Goal: Find specific page/section: Find specific page/section

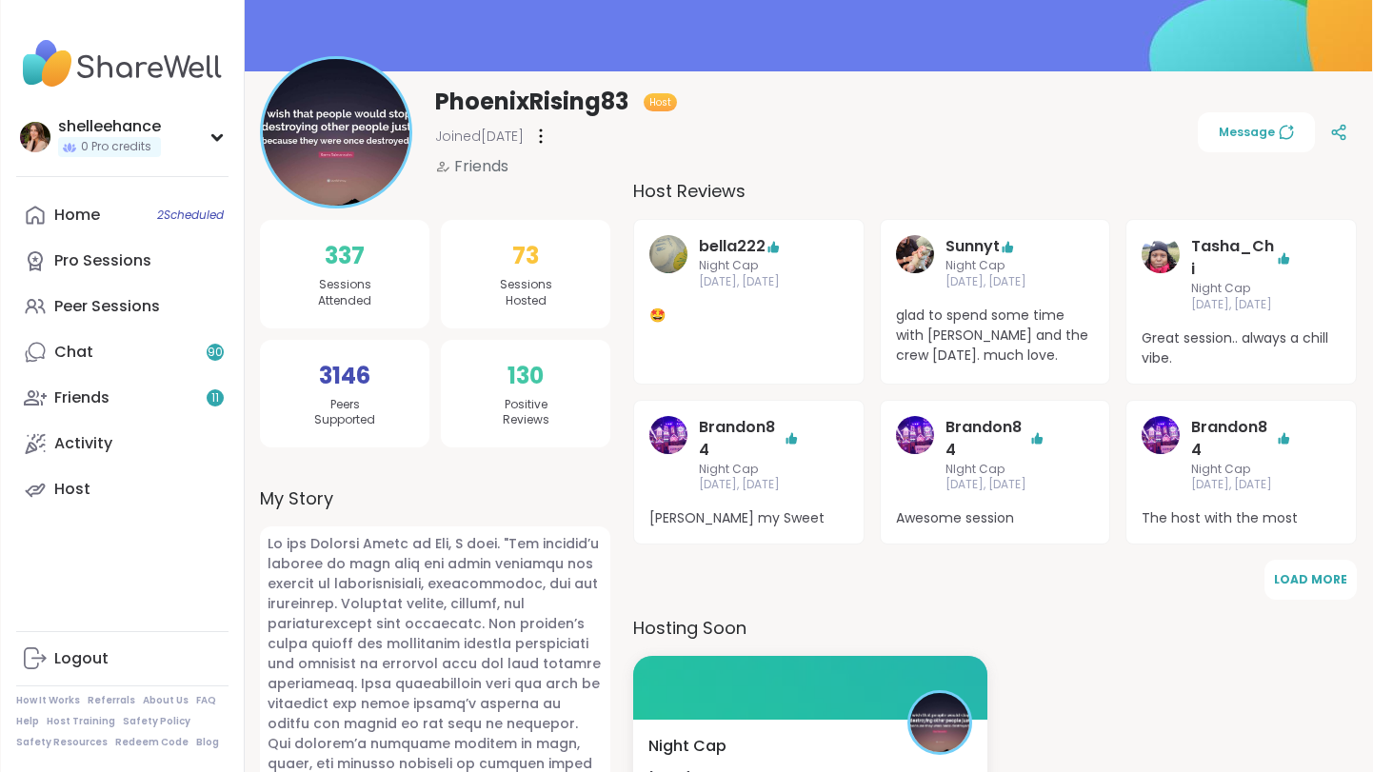
scroll to position [172, 0]
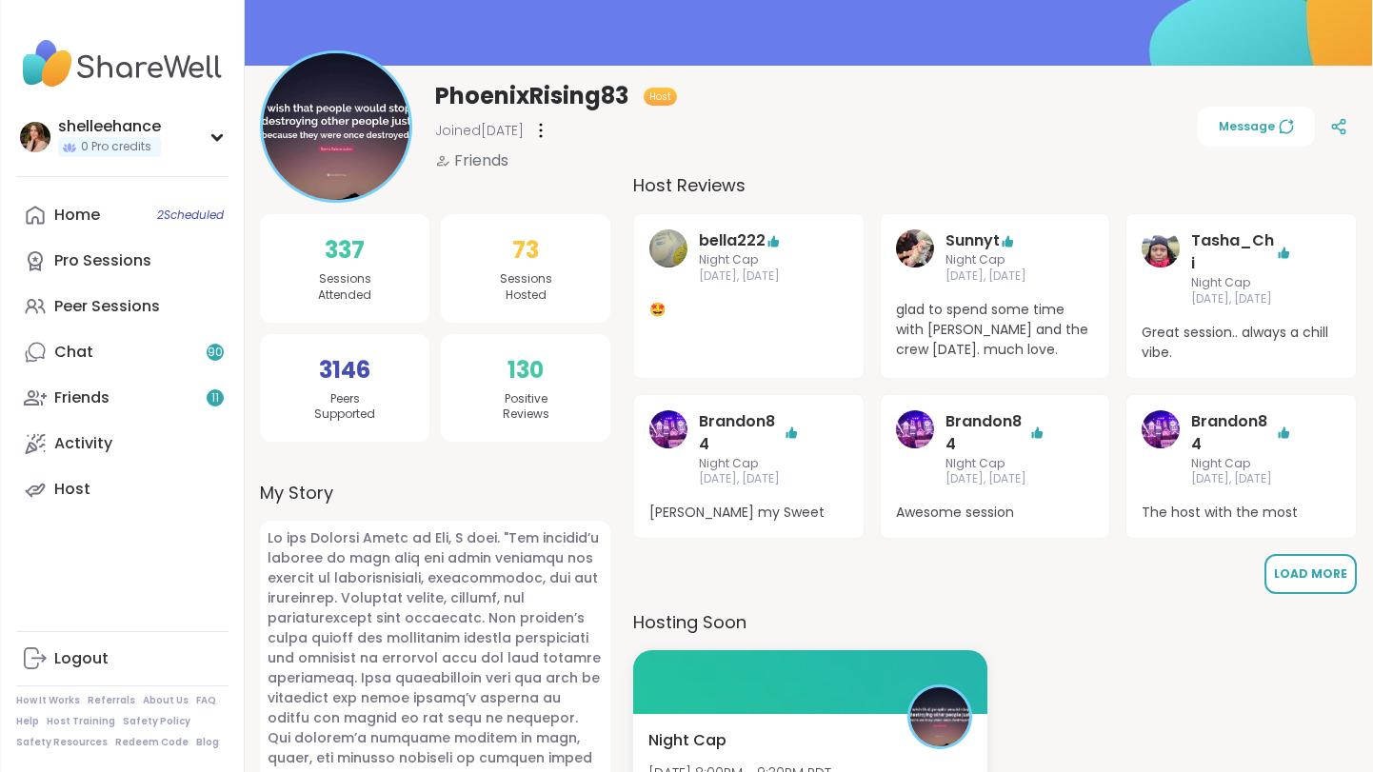
click at [1332, 582] on span "Load More" at bounding box center [1310, 573] width 73 height 16
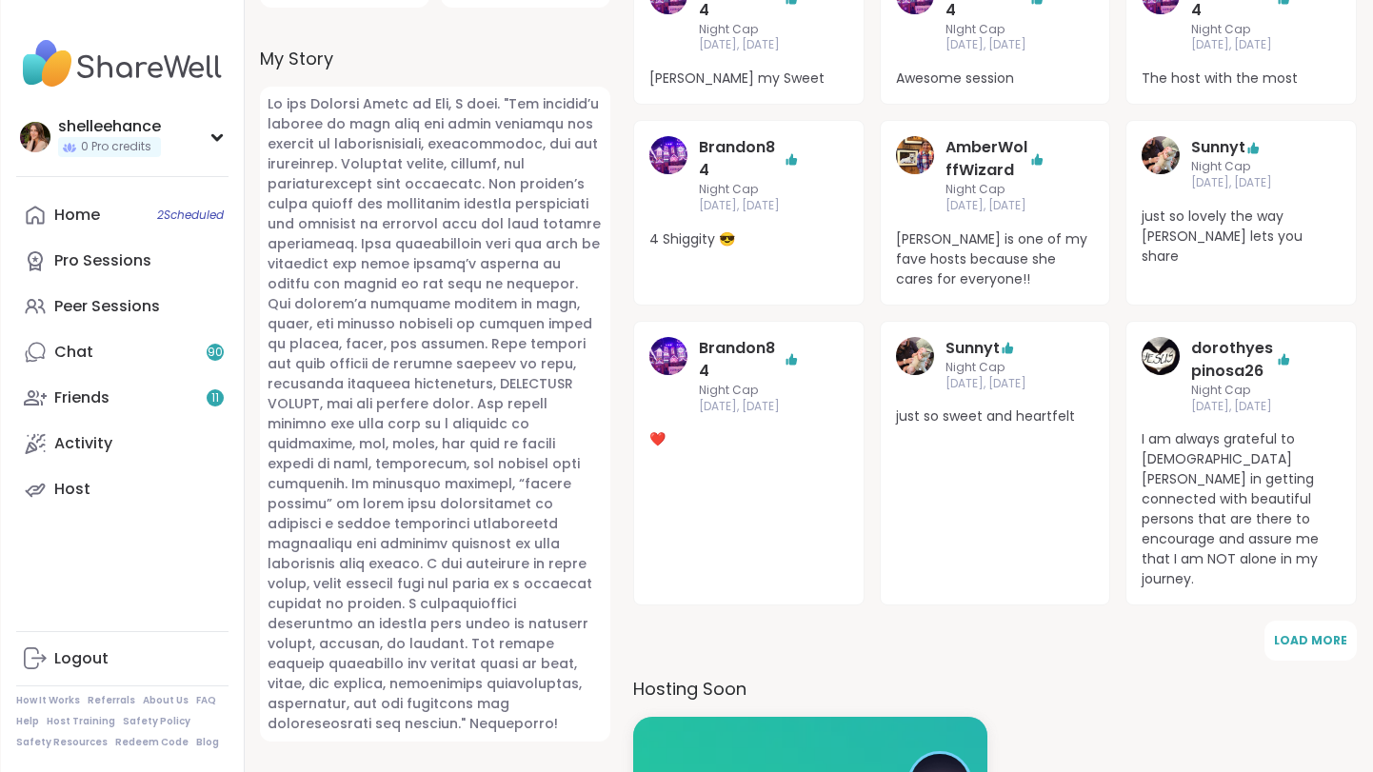
scroll to position [616, 0]
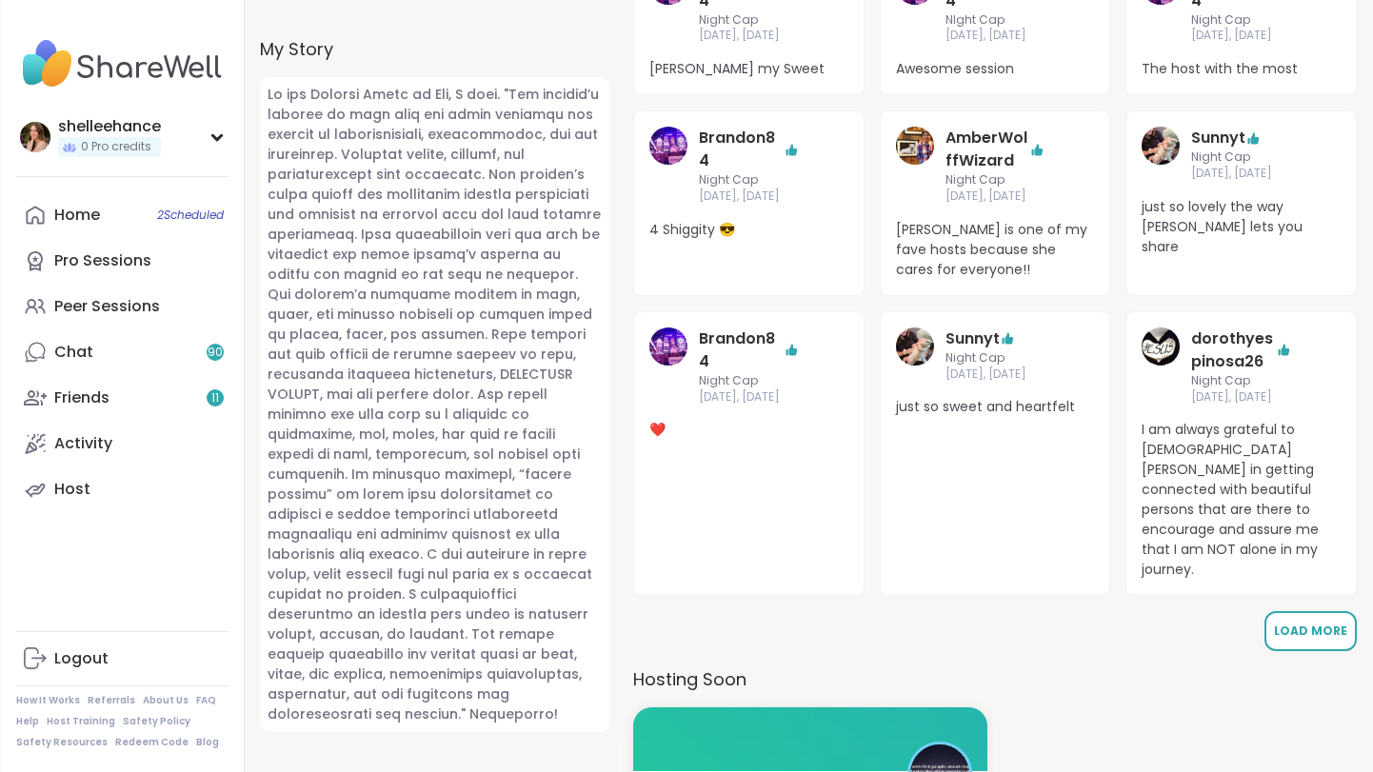
click at [1315, 623] on span "Load More" at bounding box center [1310, 631] width 73 height 16
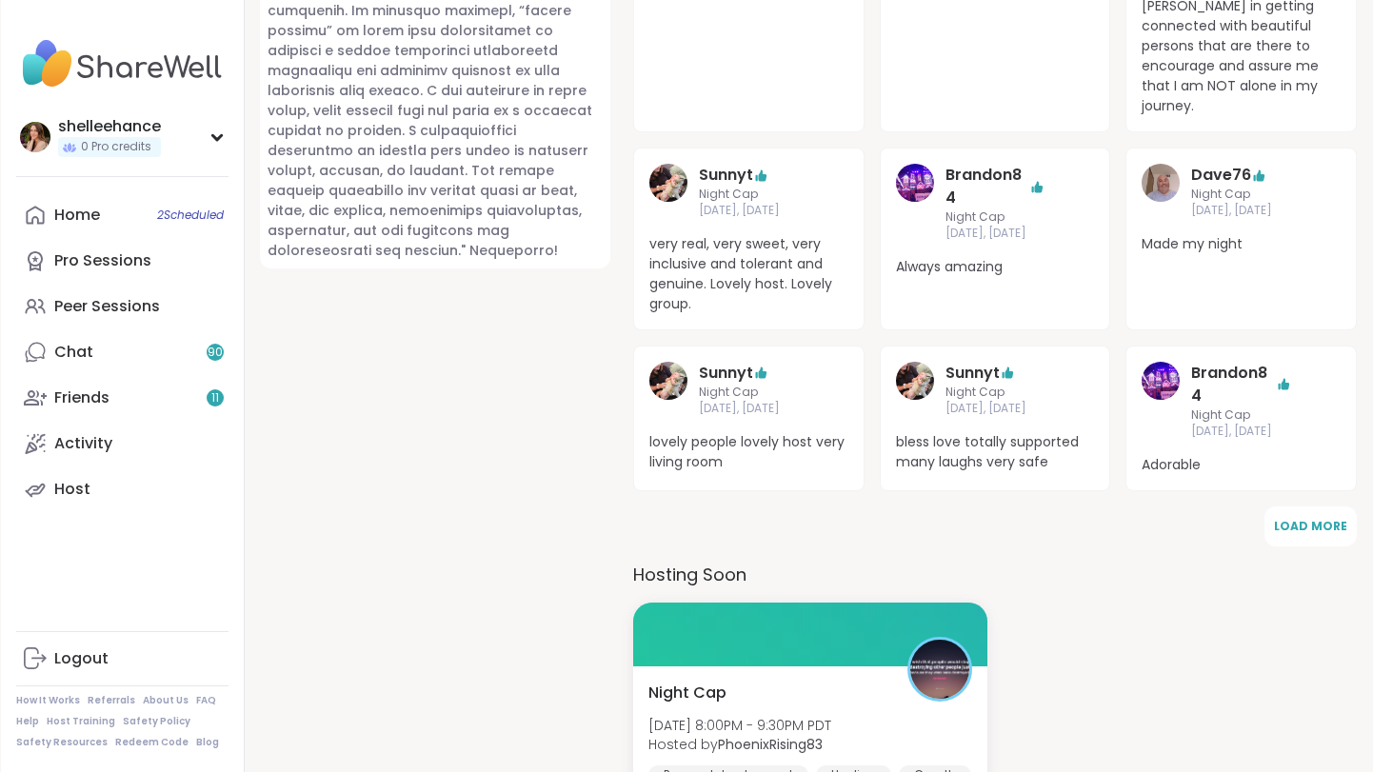
scroll to position [0, 0]
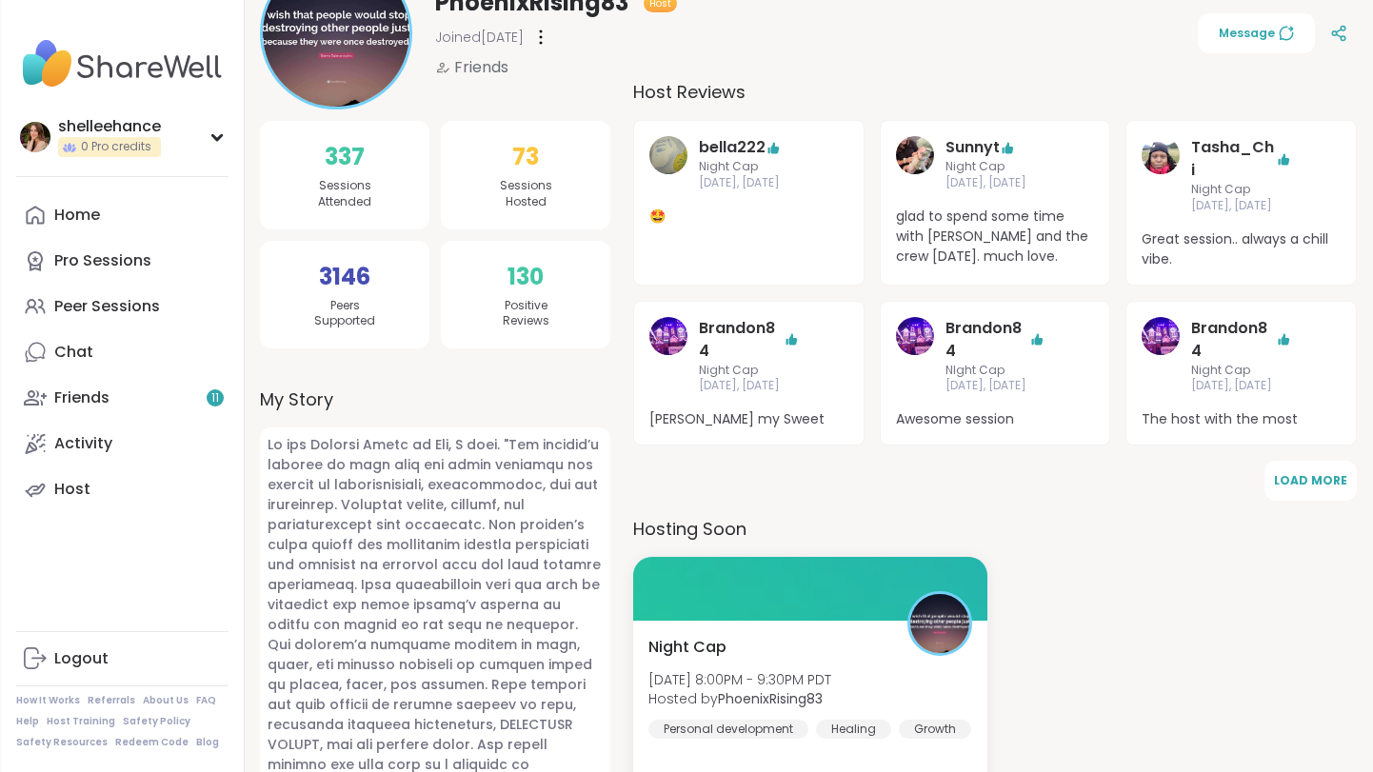
scroll to position [273, 0]
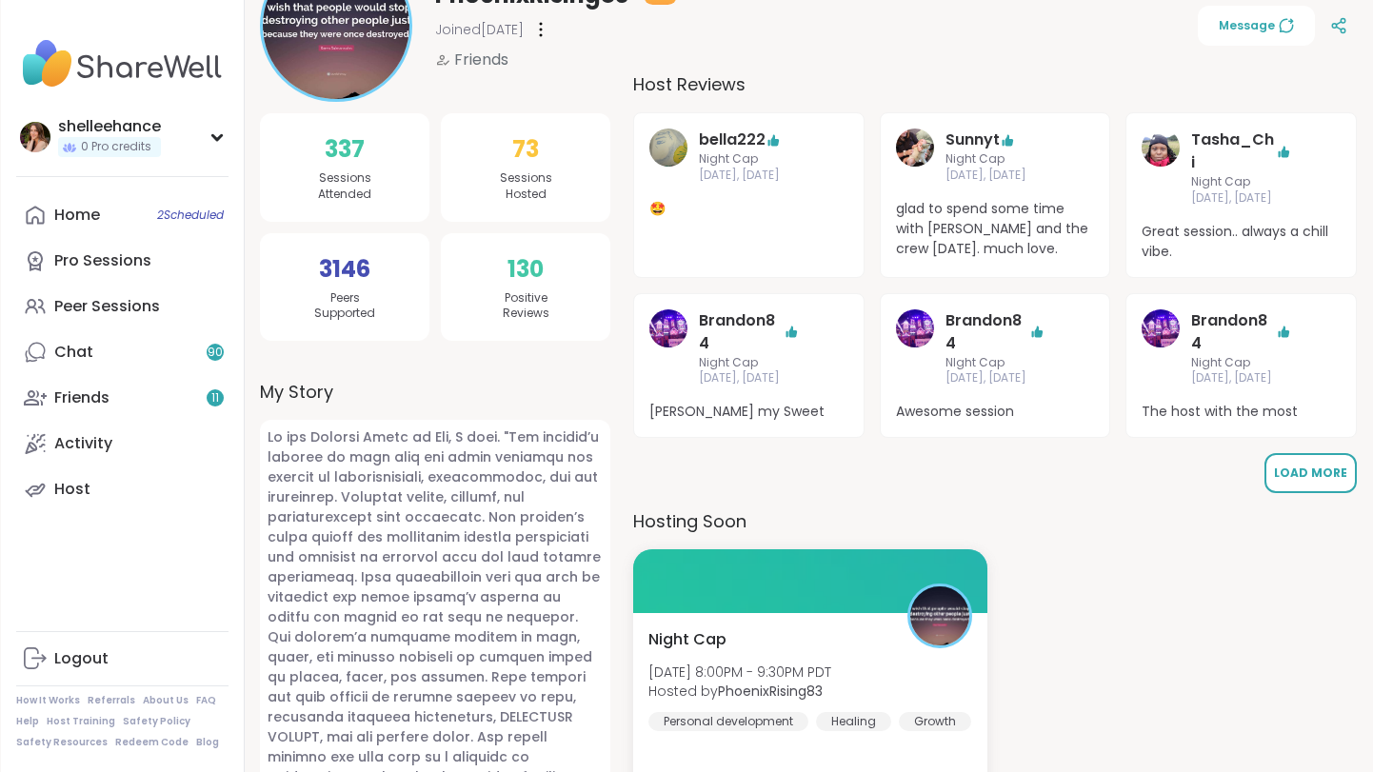
click at [1335, 481] on span "Load More" at bounding box center [1310, 473] width 73 height 16
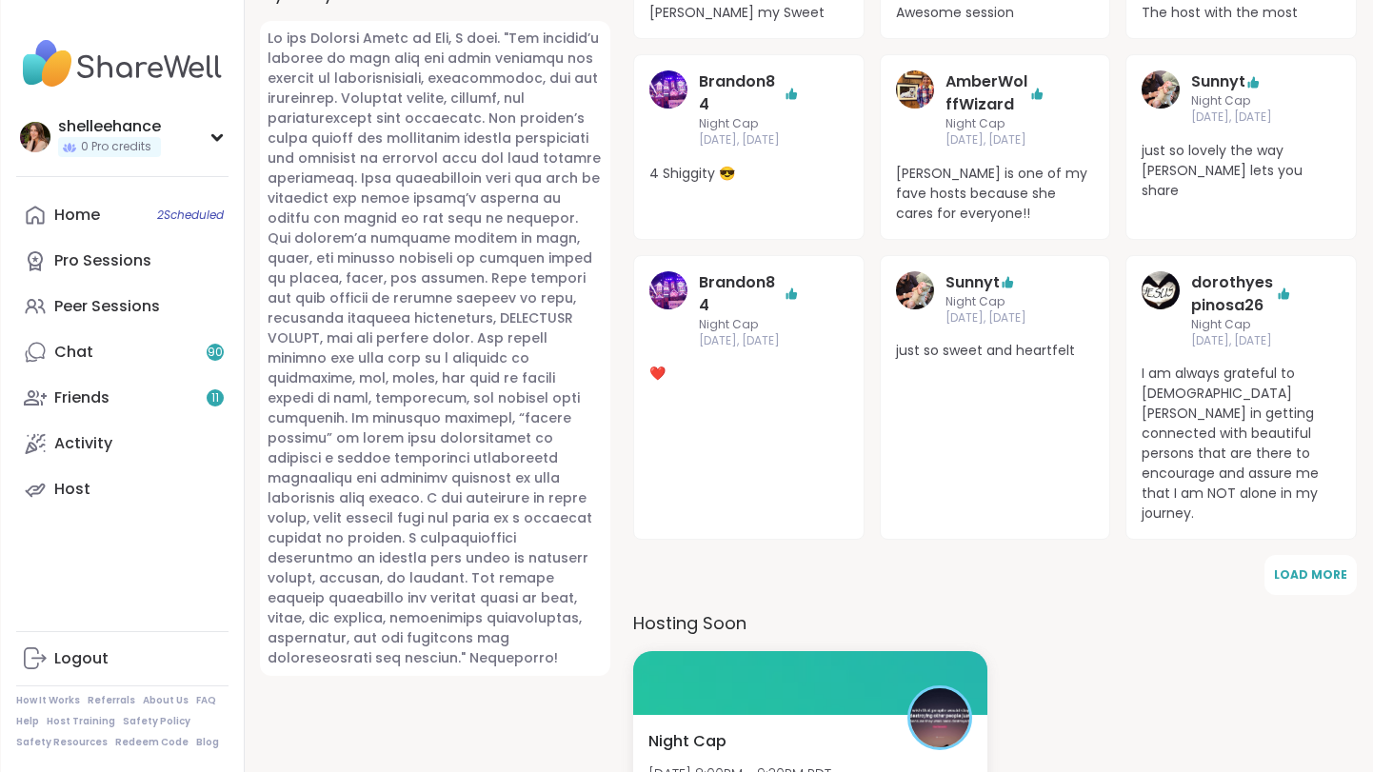
scroll to position [697, 0]
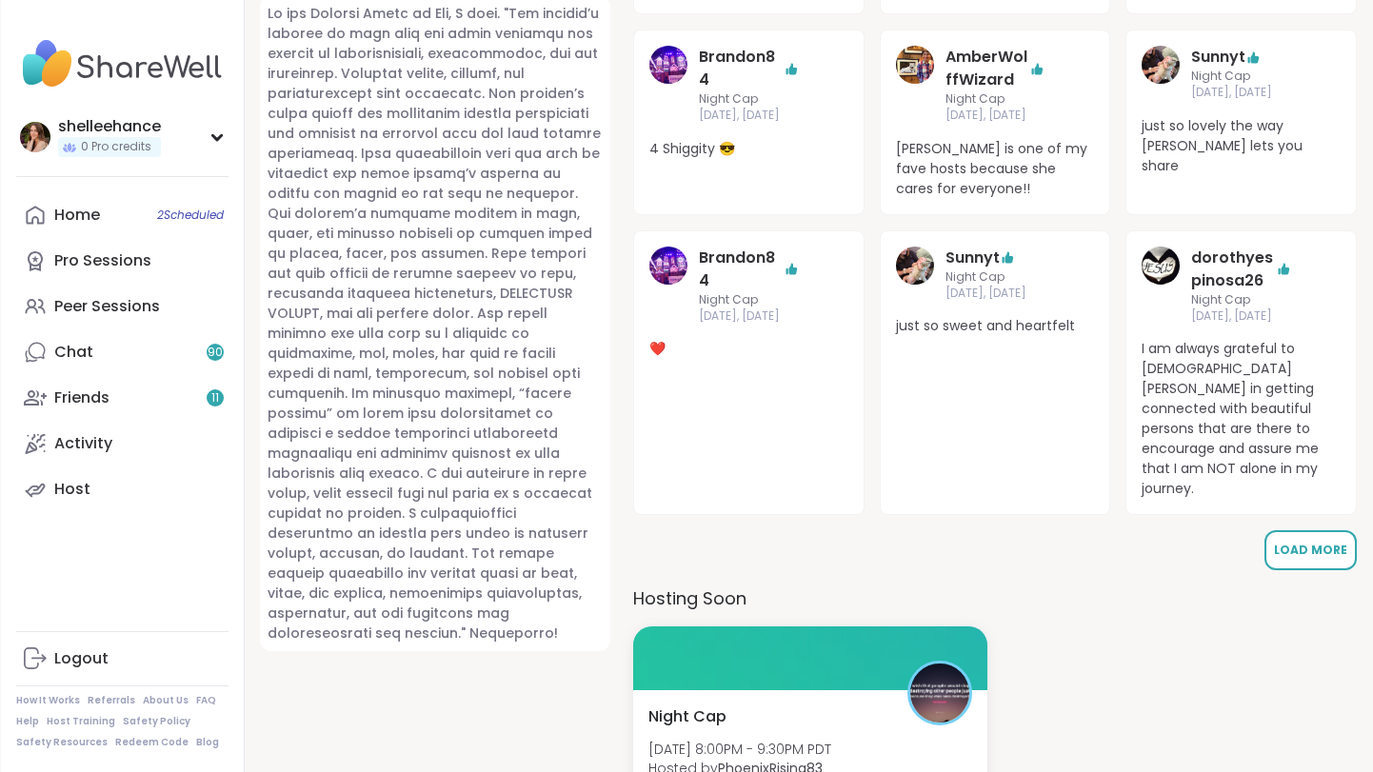
click at [1306, 561] on button "Load More" at bounding box center [1310, 550] width 92 height 40
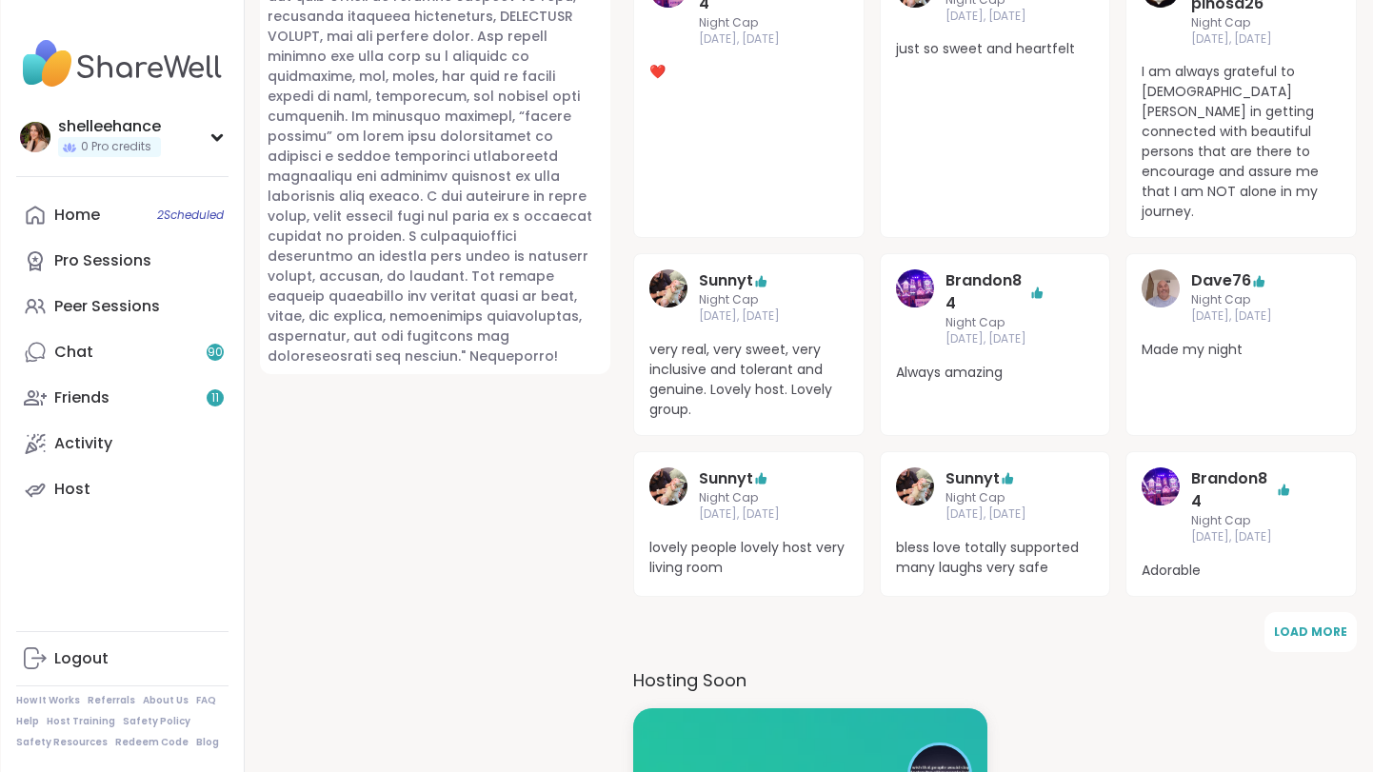
scroll to position [987, 0]
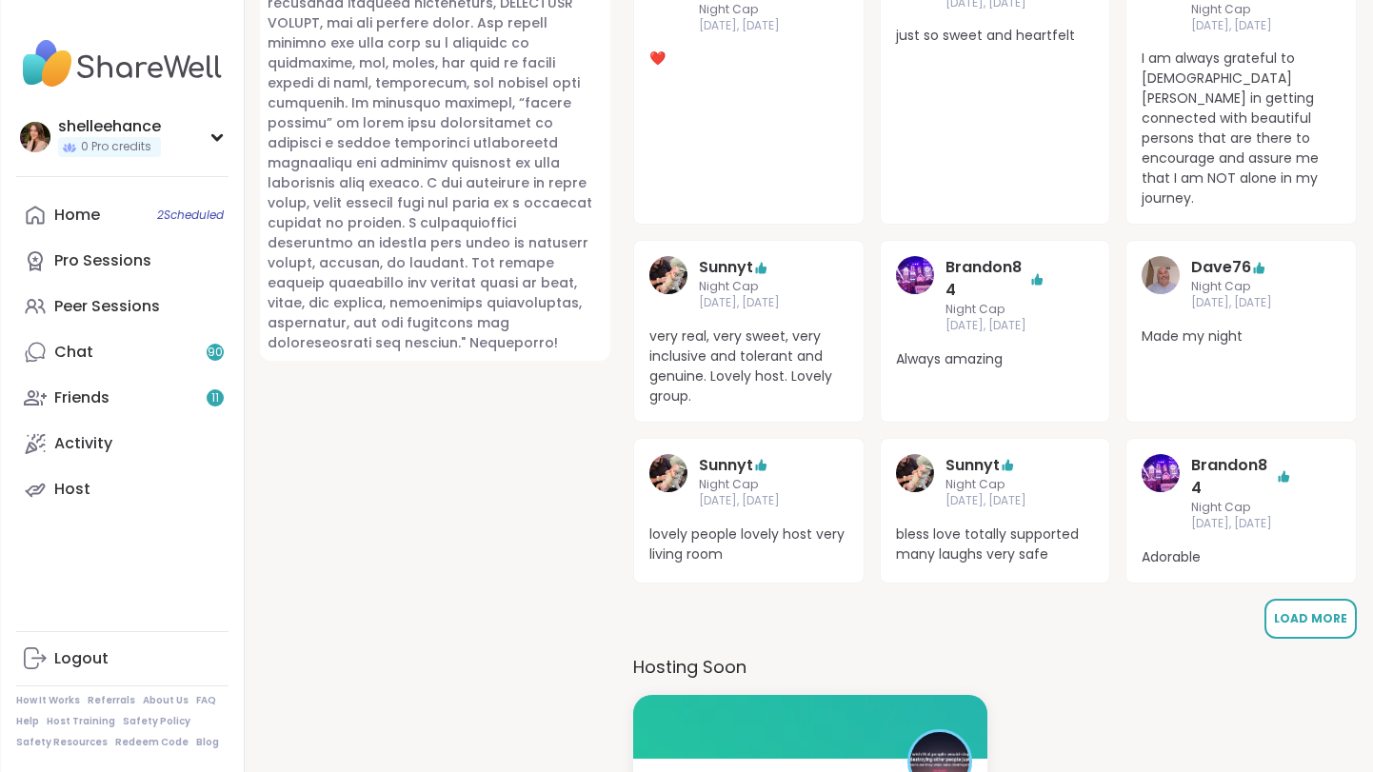
click at [1314, 610] on span "Load More" at bounding box center [1310, 618] width 73 height 16
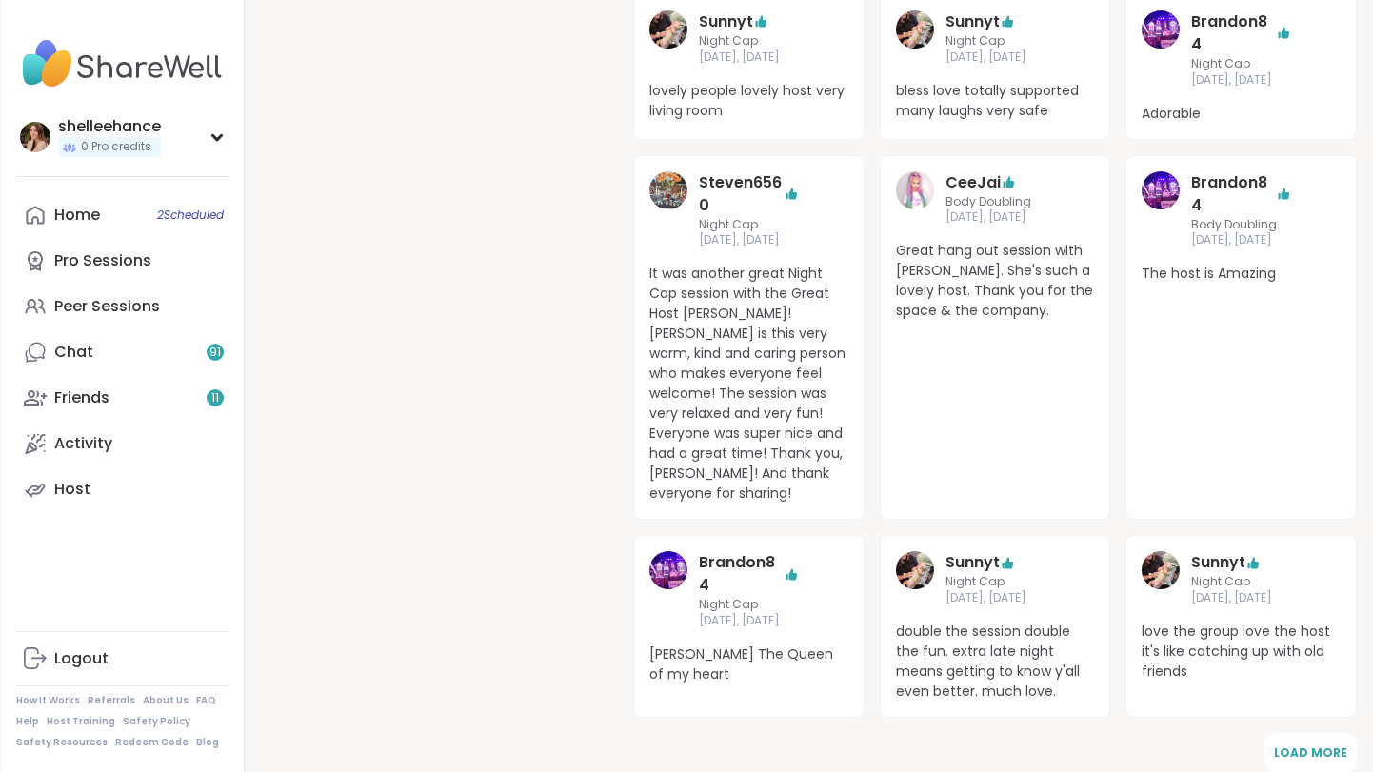
scroll to position [1427, 0]
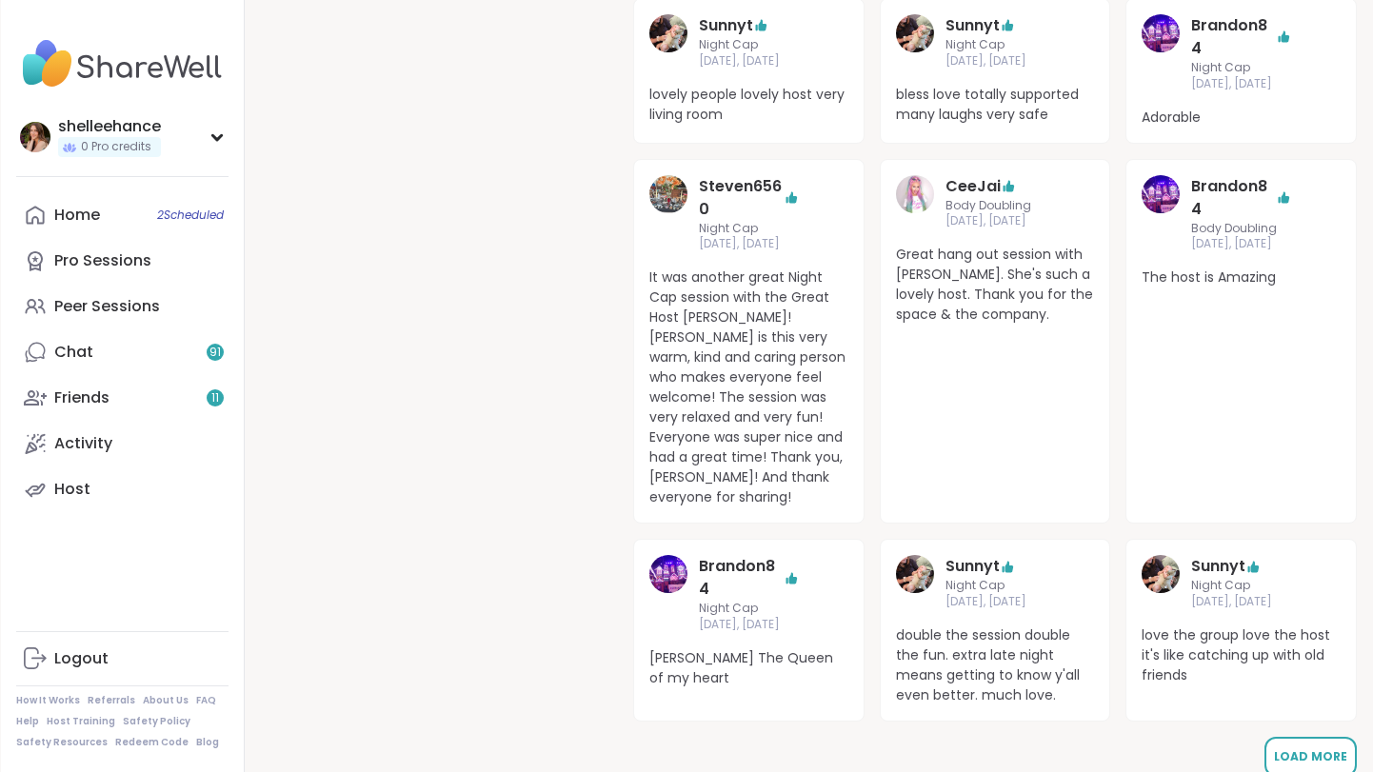
click at [1316, 748] on span "Load More" at bounding box center [1310, 756] width 73 height 16
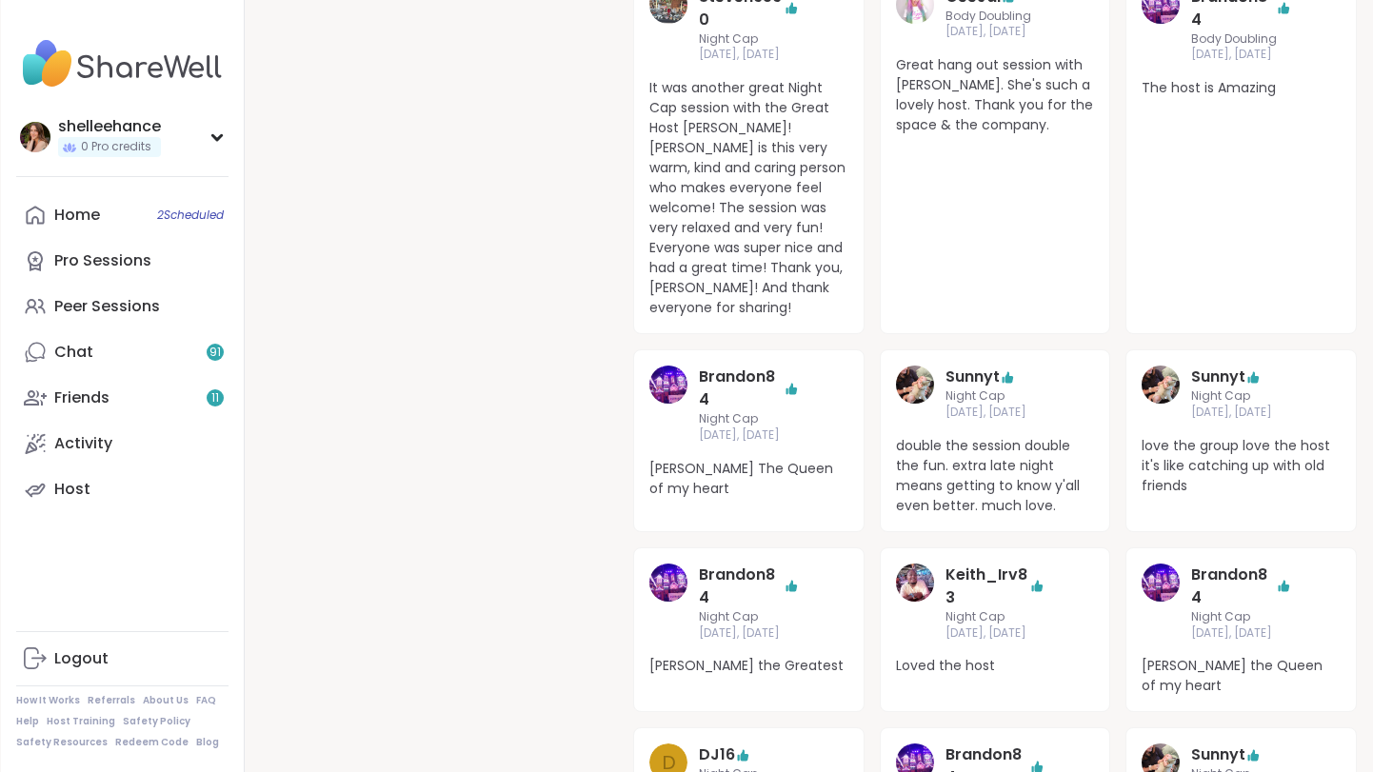
scroll to position [1621, 0]
